Goal: Check status: Check status

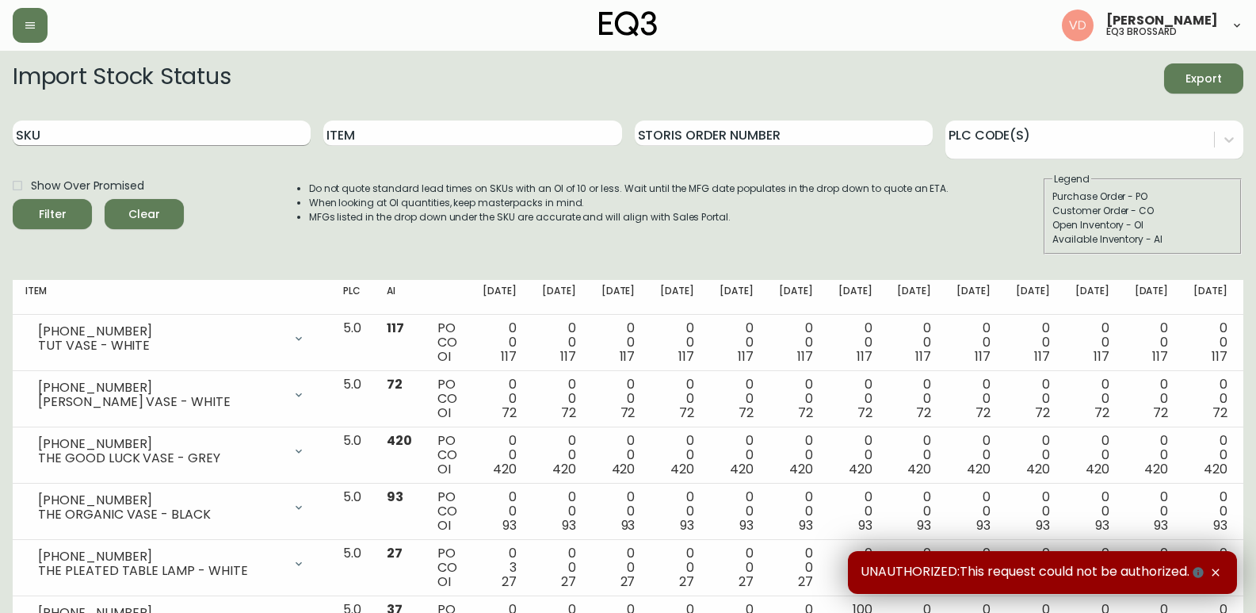
click at [99, 140] on input "SKU" at bounding box center [162, 132] width 298 height 25
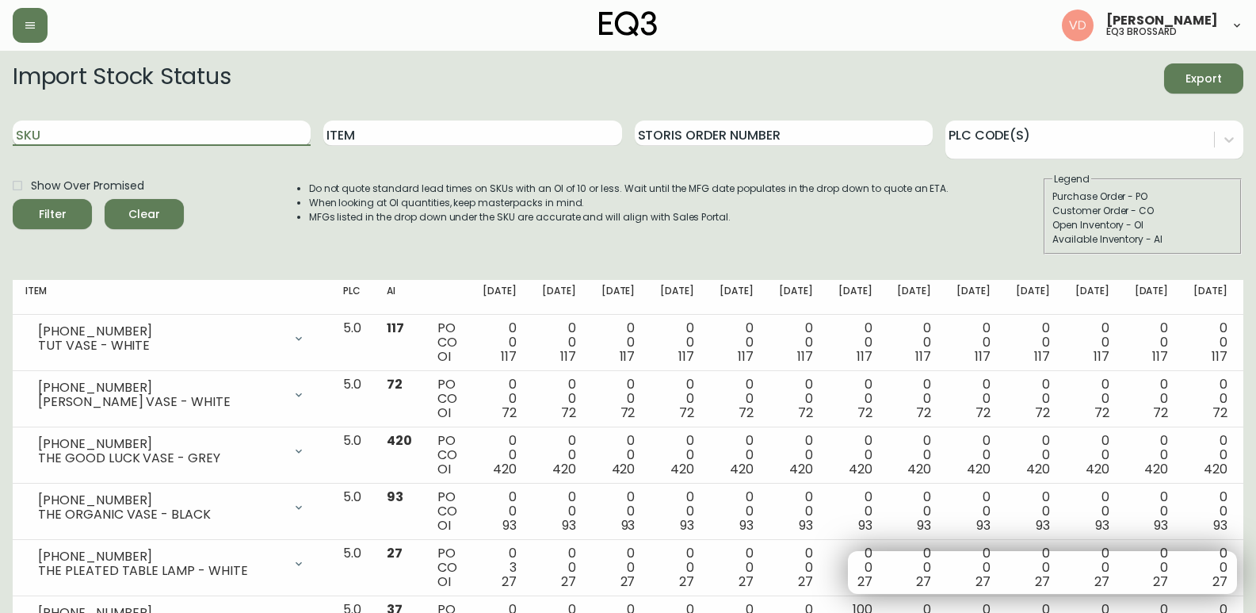
paste input "[PHONE_NUMBER]"
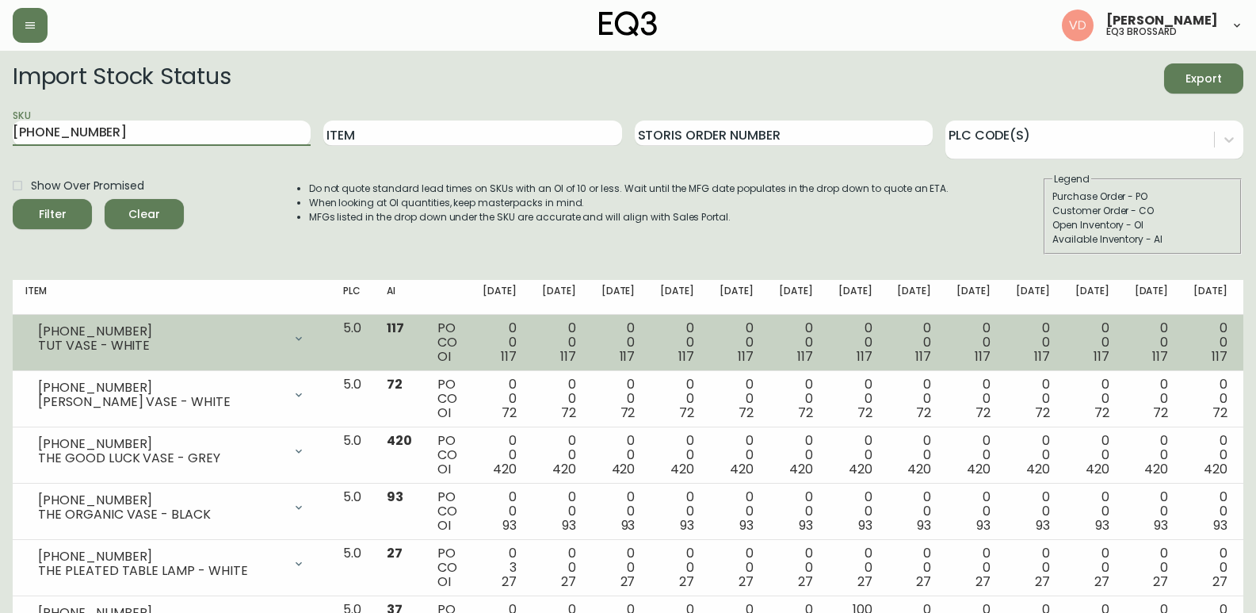
type input "[PHONE_NUMBER]"
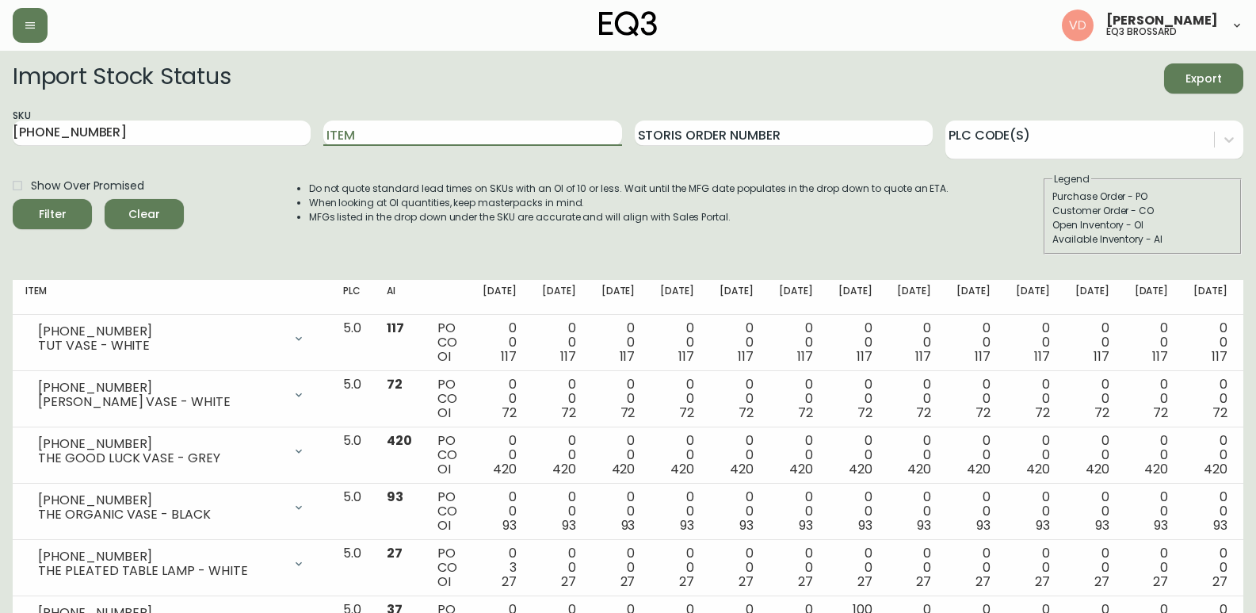
click at [13, 199] on button "Filter" at bounding box center [52, 214] width 79 height 30
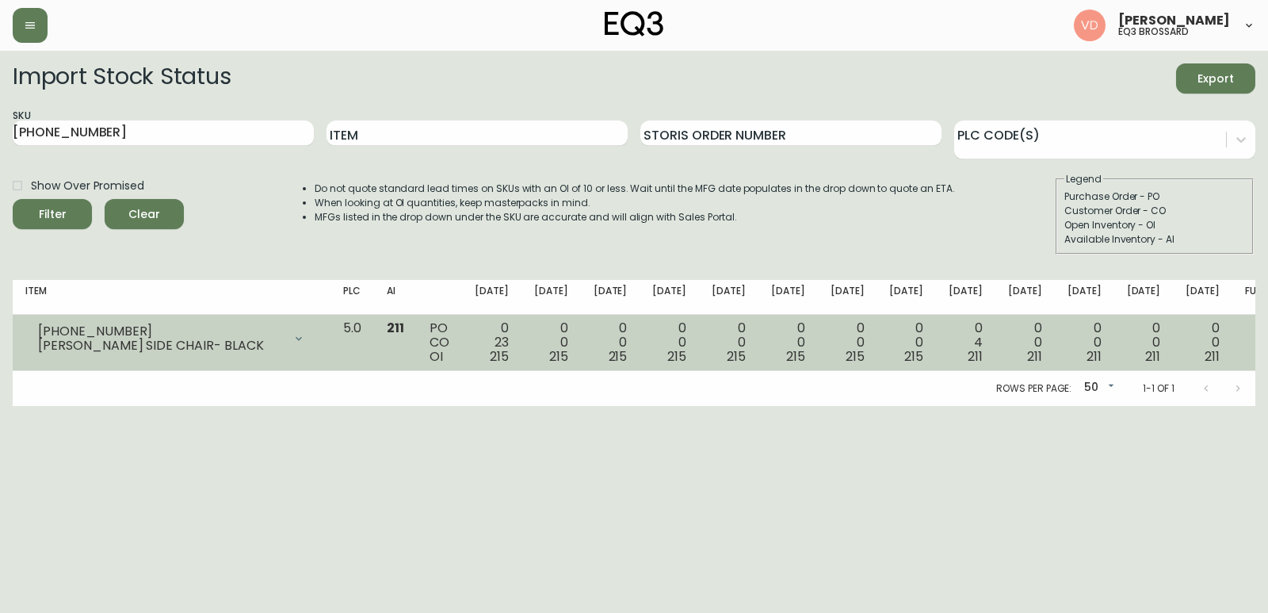
click at [509, 344] on div "0 23 215" at bounding box center [492, 342] width 34 height 43
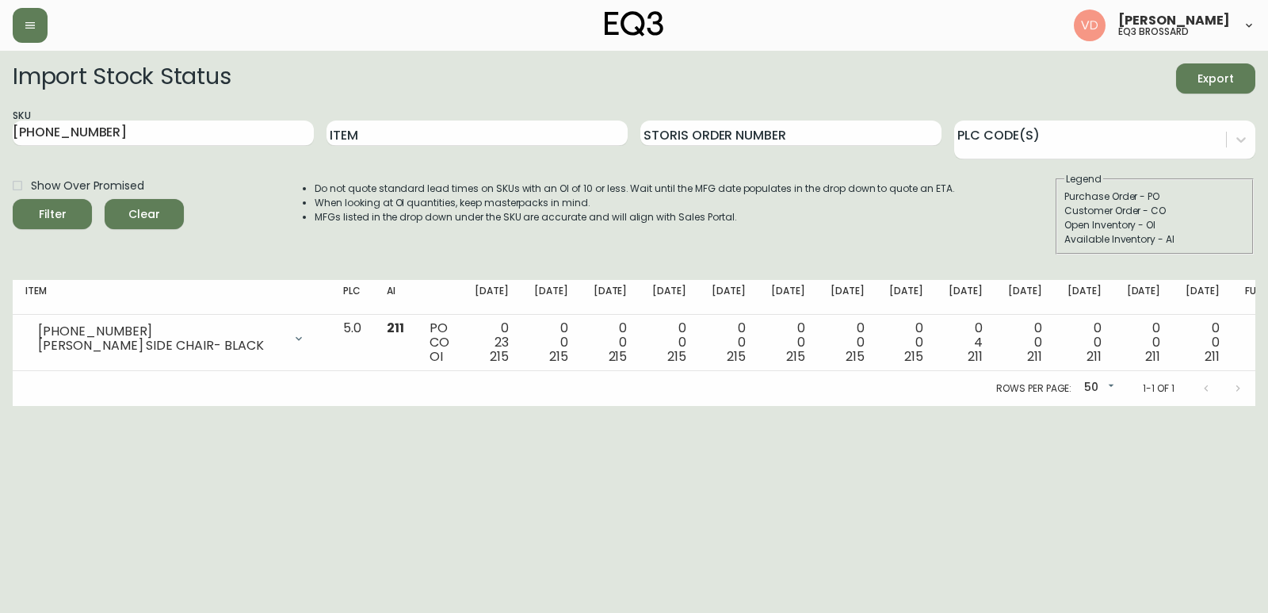
click at [711, 406] on html "[PERSON_NAME] eq3 [PERSON_NAME] Import Stock Status Export SKU [PHONE_NUMBER] I…" at bounding box center [634, 203] width 1268 height 406
